Goal: Navigation & Orientation: Go to known website

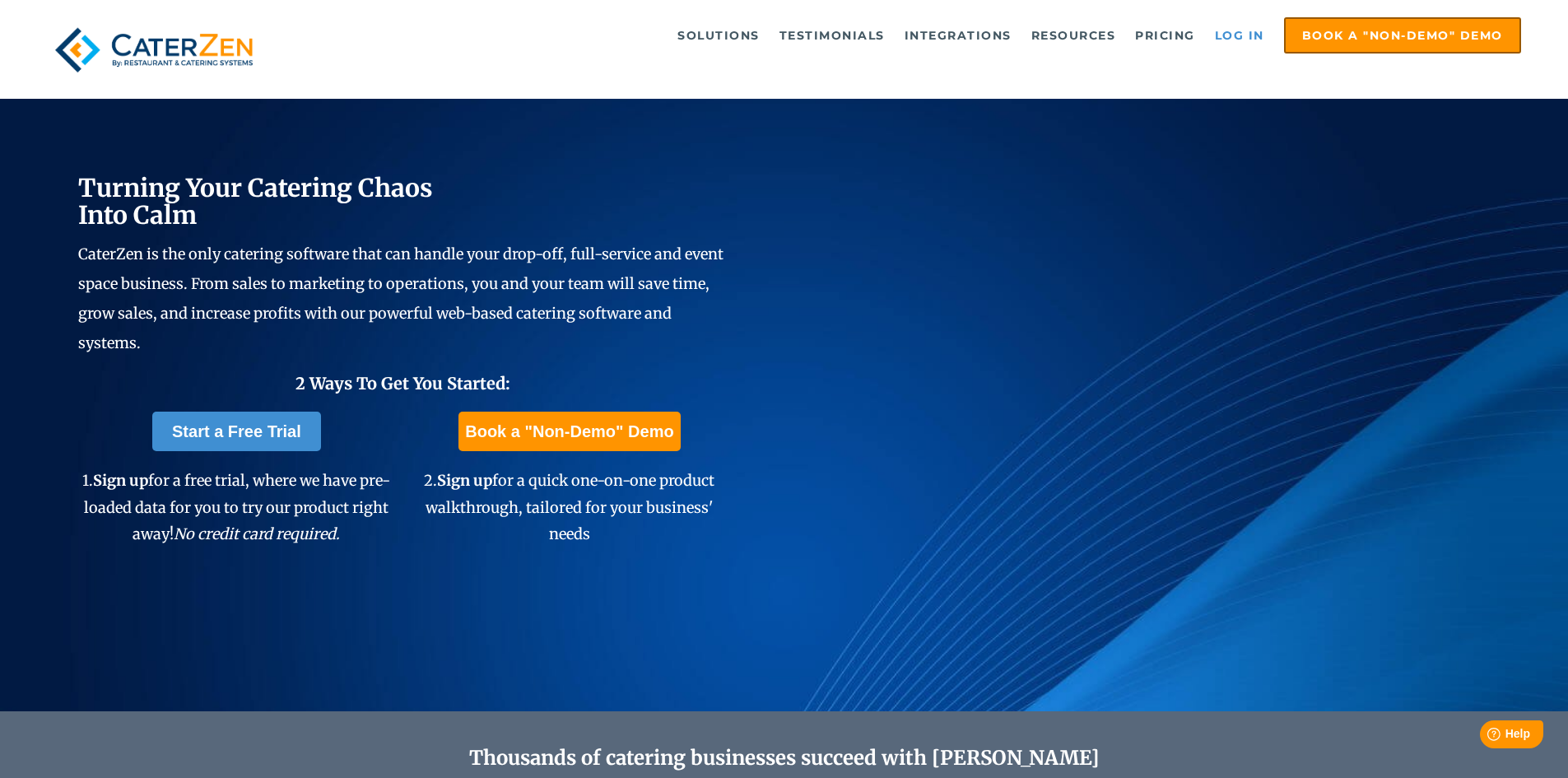
click at [1238, 38] on link "Log in" at bounding box center [1239, 35] width 66 height 33
